Goal: Find specific fact: Find specific fact

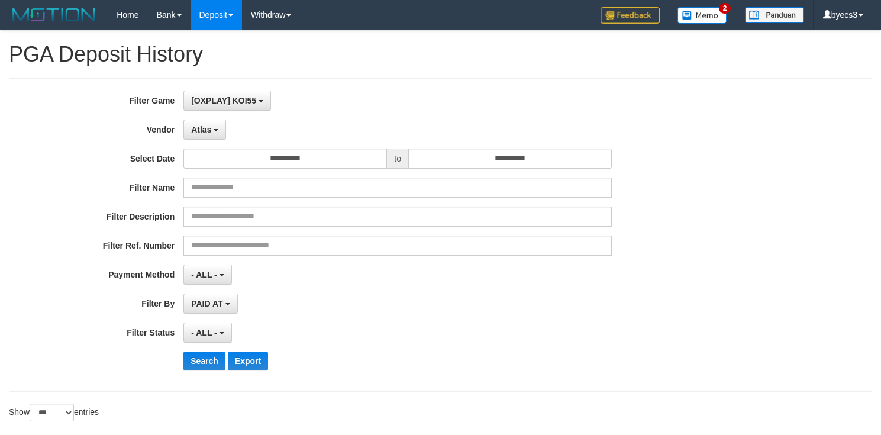
select select "**********"
select select "***"
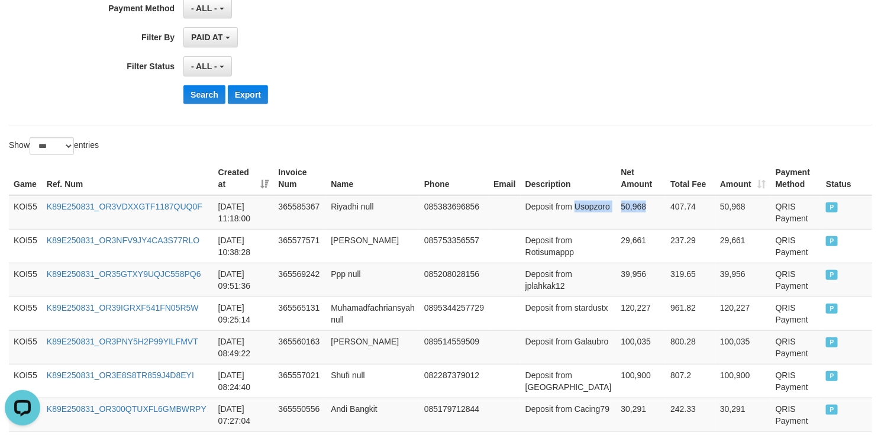
scroll to position [11, 0]
click at [206, 101] on button "Search" at bounding box center [204, 94] width 42 height 19
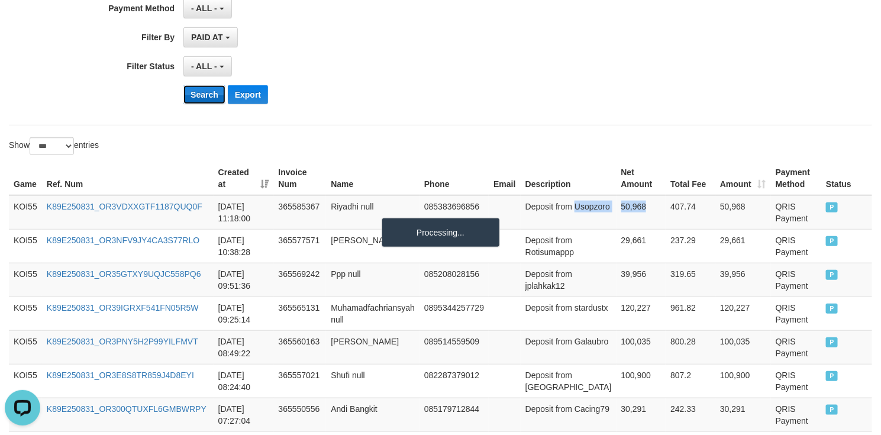
click at [206, 101] on button "Search" at bounding box center [204, 94] width 42 height 19
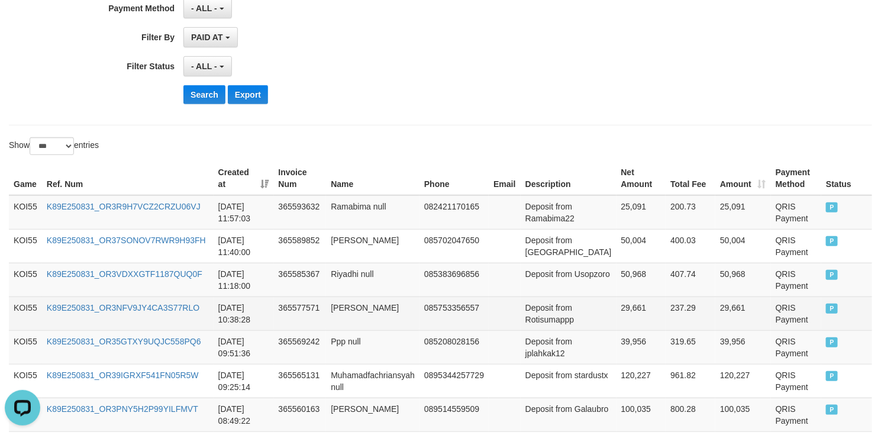
drag, startPoint x: 700, startPoint y: 330, endPoint x: 714, endPoint y: 331, distance: 14.2
click at [698, 330] on td "237.29" at bounding box center [691, 313] width 50 height 34
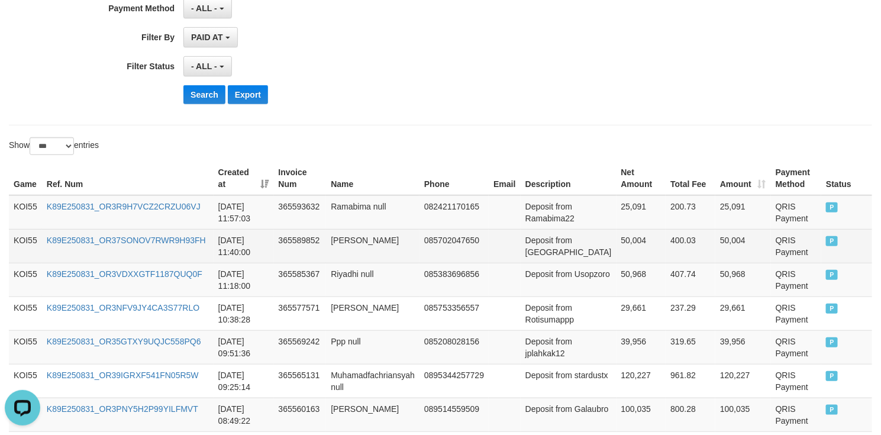
click at [540, 261] on td "Deposit from [GEOGRAPHIC_DATA]" at bounding box center [569, 246] width 96 height 34
drag, startPoint x: 540, startPoint y: 261, endPoint x: 604, endPoint y: 254, distance: 64.3
click at [604, 254] on tr "KOI55 K89E250831_OR37SONOV7RWR9H93FH 2025-08-31 11:40:00 365589852 Agus Susanto…" at bounding box center [440, 246] width 863 height 34
copy tr "Agusace 50,004"
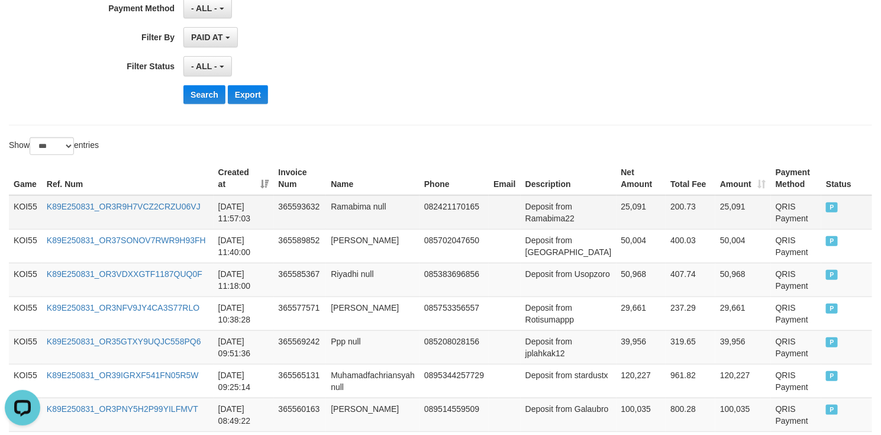
click at [543, 217] on td "Deposit from Ramabima22" at bounding box center [569, 212] width 96 height 34
drag, startPoint x: 543, startPoint y: 217, endPoint x: 682, endPoint y: 224, distance: 139.2
click at [682, 224] on tr "KOI55 K89E250831_OR3R9H7VCZ2CRZU06VJ 2025-08-31 11:57:03 365593632 Ramabima nul…" at bounding box center [440, 212] width 863 height 34
copy tr "Ramabima22 25,091 200.73"
click at [622, 222] on td "25,091" at bounding box center [641, 212] width 50 height 34
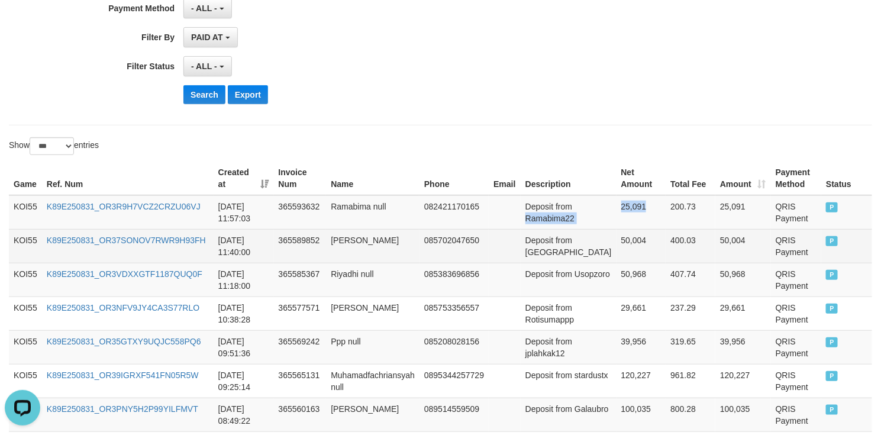
copy tr "Ramabima22 25,091"
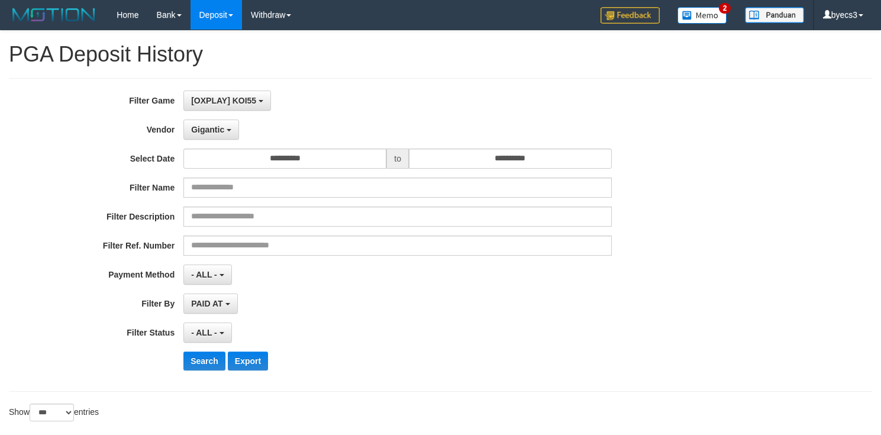
select select "**********"
select select "***"
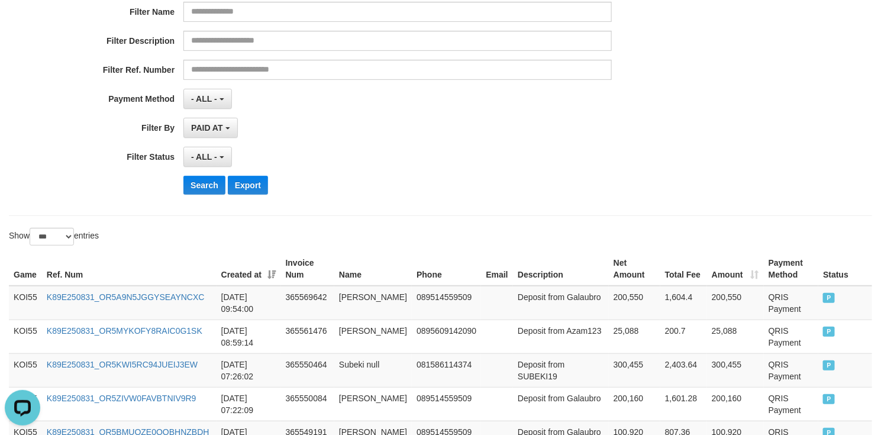
scroll to position [177, 0]
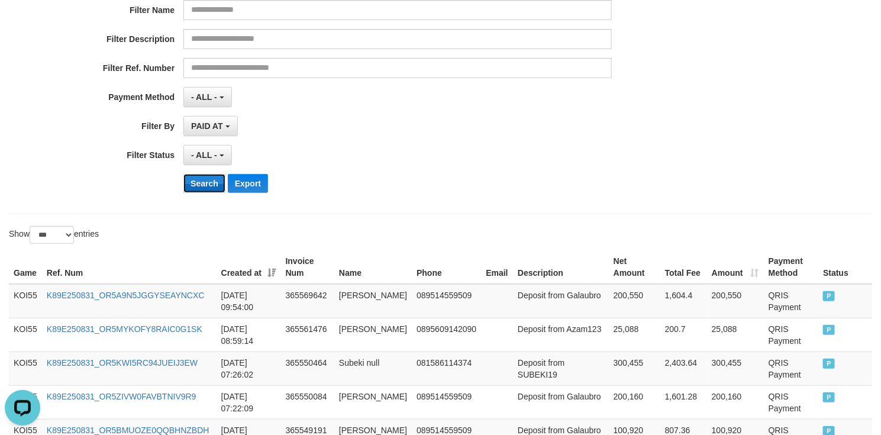
click at [199, 183] on button "Search" at bounding box center [204, 183] width 42 height 19
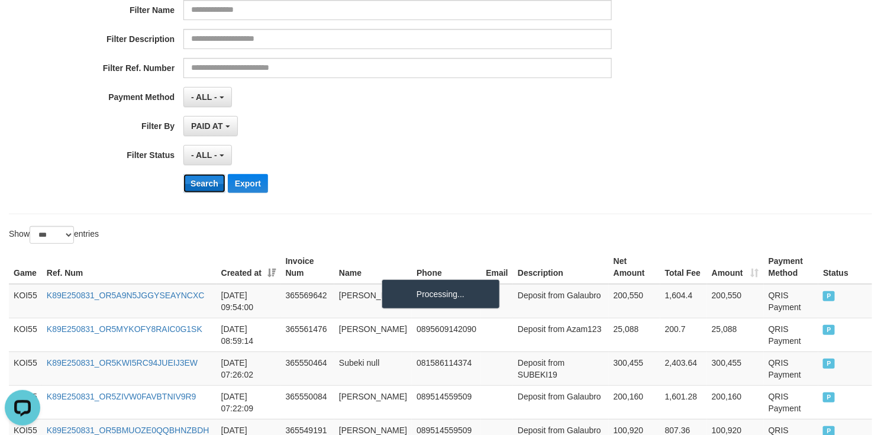
click at [199, 183] on button "Search" at bounding box center [204, 183] width 42 height 19
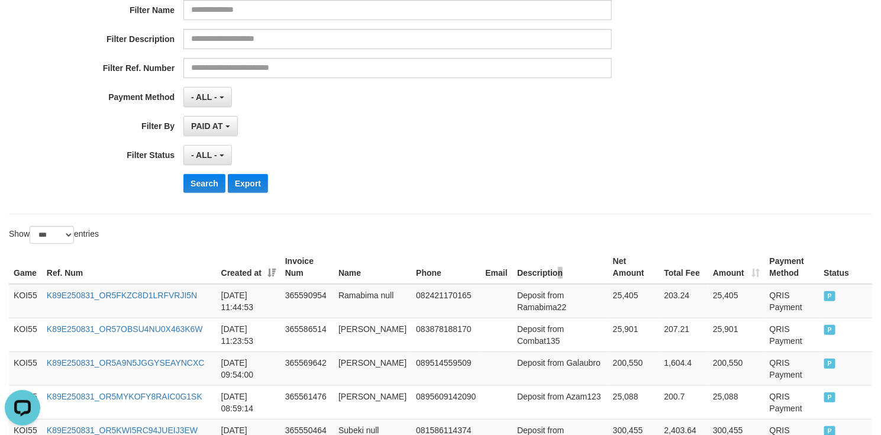
click at [547, 276] on th "Description" at bounding box center [560, 267] width 96 height 34
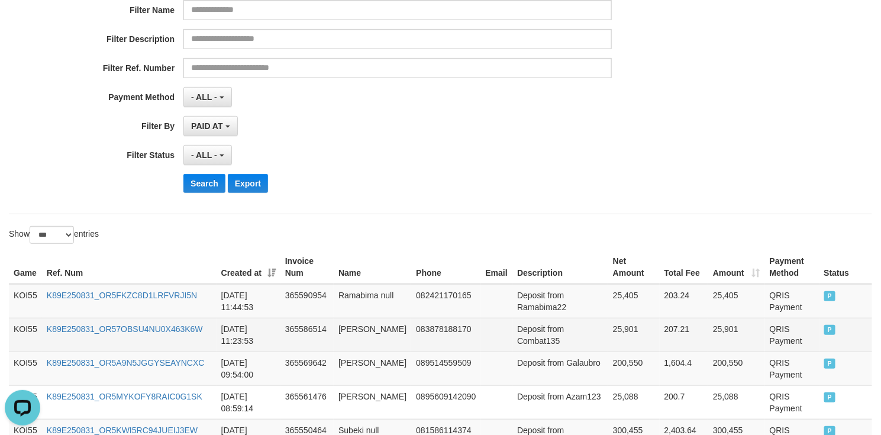
click at [522, 348] on td "Deposit from Combat135" at bounding box center [560, 335] width 96 height 34
drag, startPoint x: 522, startPoint y: 348, endPoint x: 593, endPoint y: 343, distance: 71.8
click at [593, 343] on tr "KOI55 K89E250831_OR57OBSU4NU0X463K6W 2025-08-31 11:23:53 365586514 Muhamad Iska…" at bounding box center [440, 335] width 863 height 34
copy tr "Combat135 25,901"
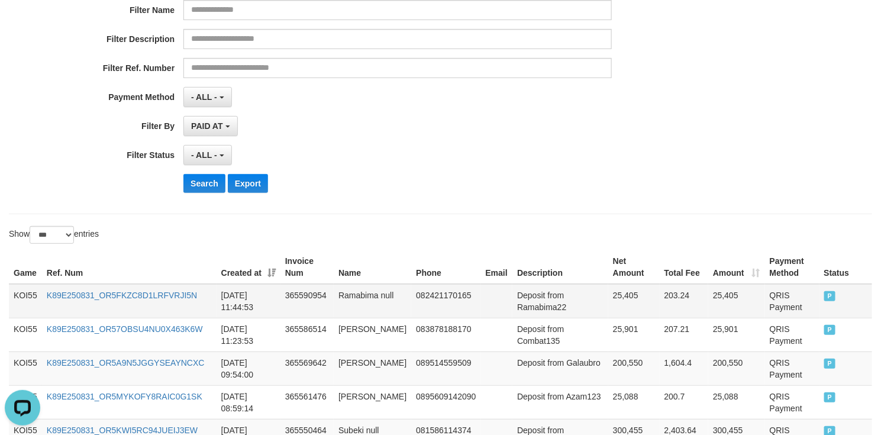
click at [526, 311] on td "Deposit from Ramabima22" at bounding box center [560, 301] width 96 height 34
drag, startPoint x: 526, startPoint y: 311, endPoint x: 619, endPoint y: 311, distance: 93.5
click at [619, 311] on tr "KOI55 K89E250831_OR5FKZC8D1LRFVRJI5N 2025-08-31 11:44:53 365590954 Ramabima nul…" at bounding box center [440, 301] width 863 height 34
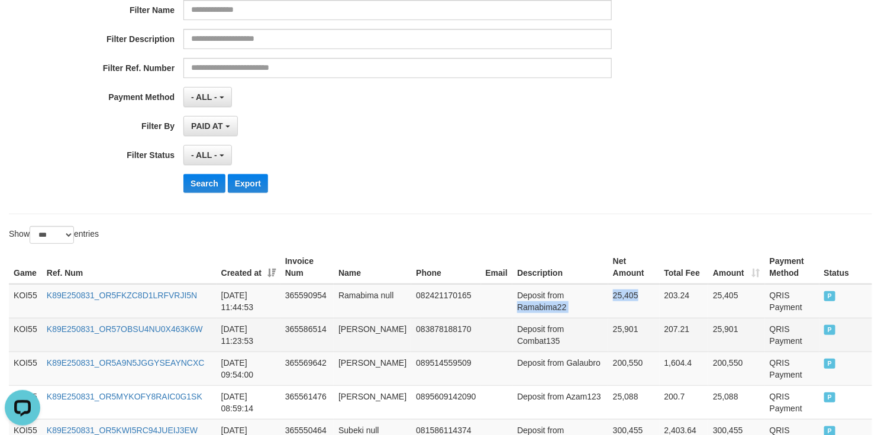
copy tr "Ramabima22 25,405"
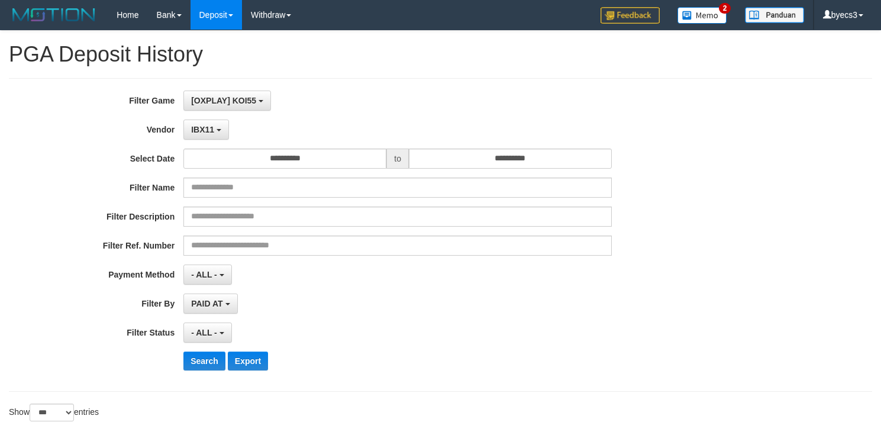
select select "**********"
select select "***"
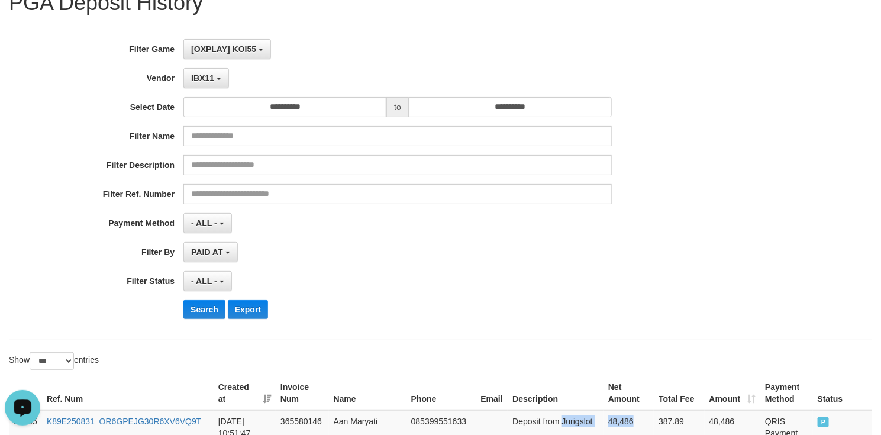
scroll to position [266, 0]
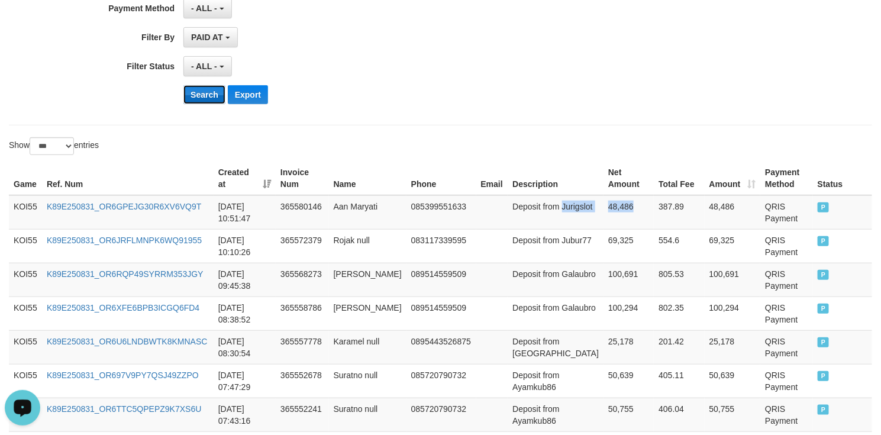
click at [204, 96] on button "Search" at bounding box center [204, 94] width 42 height 19
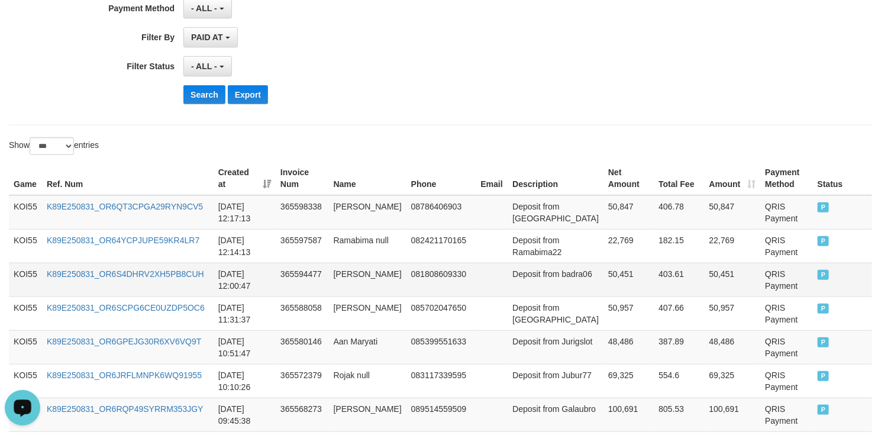
click at [612, 288] on td "50,451" at bounding box center [628, 280] width 50 height 34
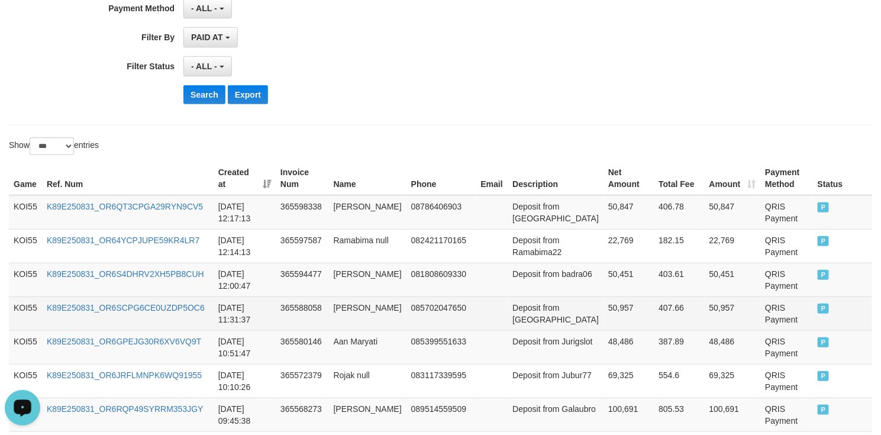
click at [540, 325] on td "Deposit from [GEOGRAPHIC_DATA]" at bounding box center [556, 313] width 96 height 34
drag, startPoint x: 540, startPoint y: 325, endPoint x: 618, endPoint y: 323, distance: 78.7
click at [618, 323] on tr "KOI55 K89E250831_OR6SCPG6CE0UZDP5OC6 2025-08-31 11:31:37 365588058 Agus Susanto…" at bounding box center [440, 313] width 863 height 34
copy tr "Agusace 50,957"
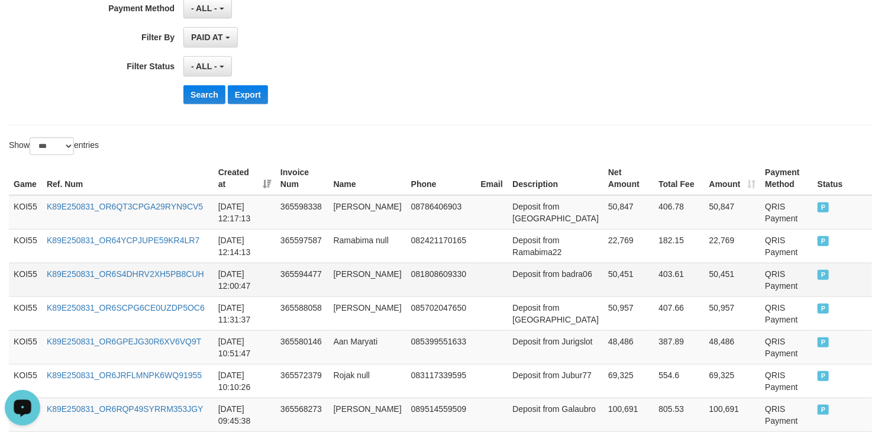
click at [522, 290] on td "Deposit from badra06" at bounding box center [556, 280] width 96 height 34
drag, startPoint x: 522, startPoint y: 290, endPoint x: 611, endPoint y: 288, distance: 88.8
click at [611, 288] on tr "KOI55 K89E250831_OR6S4DHRV2XH5PB8CUH 2025-08-31 12:00:47 365594477 Jajat Sudraj…" at bounding box center [440, 280] width 863 height 34
copy tr "badra06 50,451"
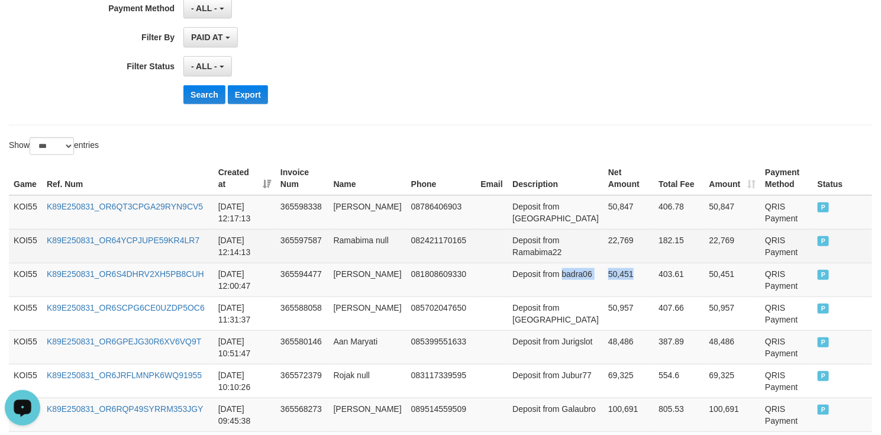
click at [524, 250] on td "Deposit from Ramabima22" at bounding box center [556, 246] width 96 height 34
drag, startPoint x: 524, startPoint y: 250, endPoint x: 622, endPoint y: 249, distance: 97.6
click at [622, 249] on tr "KOI55 K89E250831_OR64YCPJUPE59KR4LR7 2025-08-31 12:14:13 365597587 Ramabima nul…" at bounding box center [440, 246] width 863 height 34
copy tr "Ramabima22 22,769"
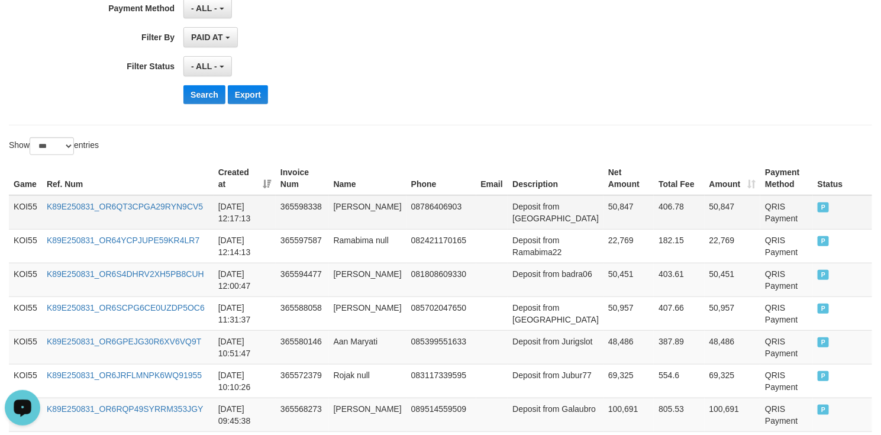
click at [532, 215] on td "Deposit from Hongyun" at bounding box center [556, 212] width 96 height 34
drag, startPoint x: 532, startPoint y: 215, endPoint x: 586, endPoint y: 221, distance: 53.5
click at [585, 221] on td "Deposit from Hongyun" at bounding box center [556, 212] width 96 height 34
click at [603, 217] on td "50,847" at bounding box center [628, 212] width 50 height 34
copy tr "Hongyun 50,847"
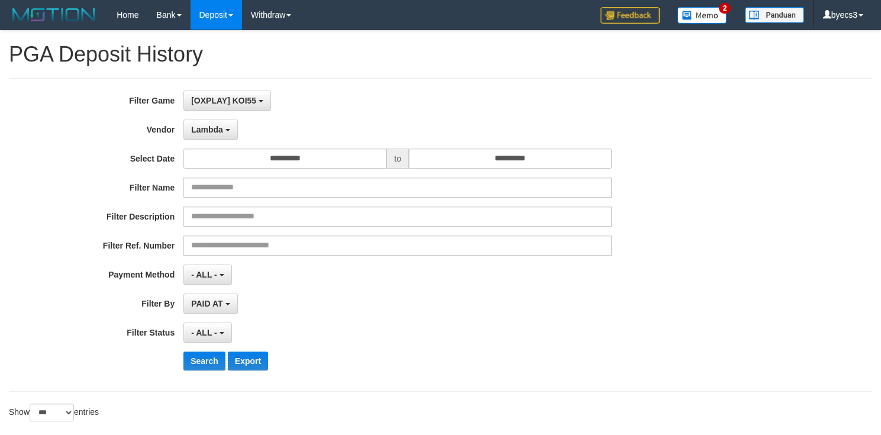
select select "**********"
select select "***"
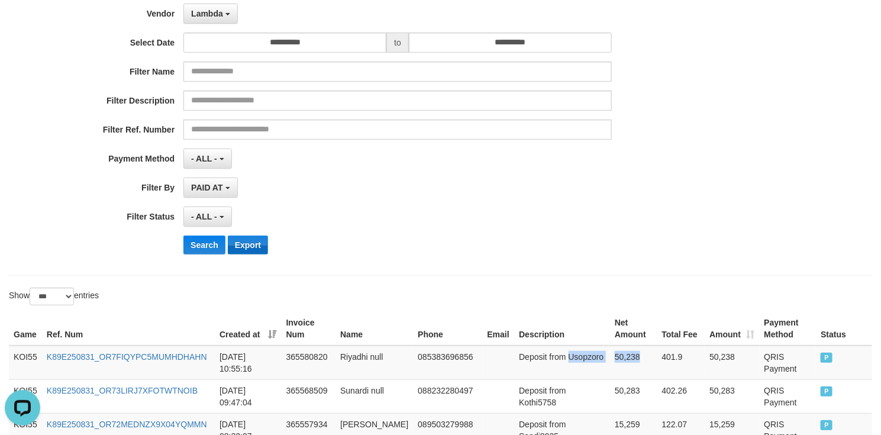
scroll to position [177, 0]
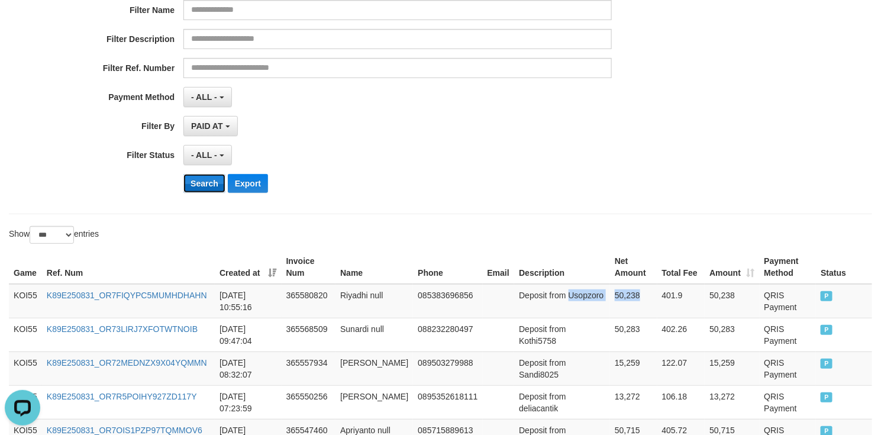
click at [194, 185] on button "Search" at bounding box center [204, 183] width 42 height 19
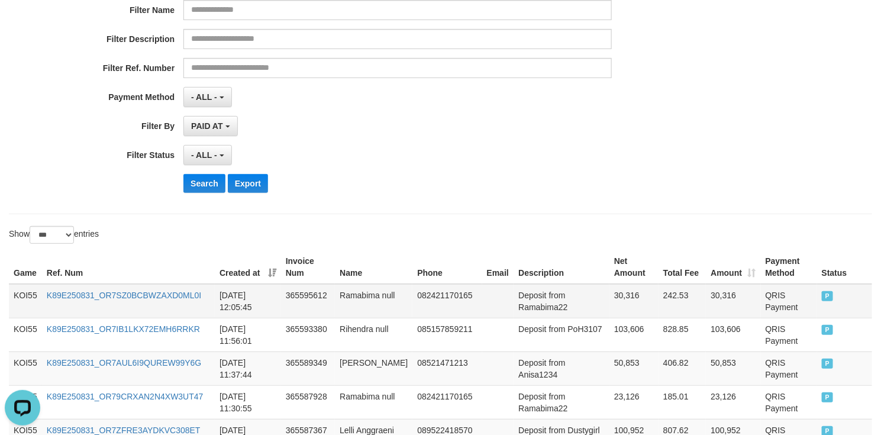
click at [519, 318] on td "Deposit from Ramabima22" at bounding box center [562, 301] width 96 height 34
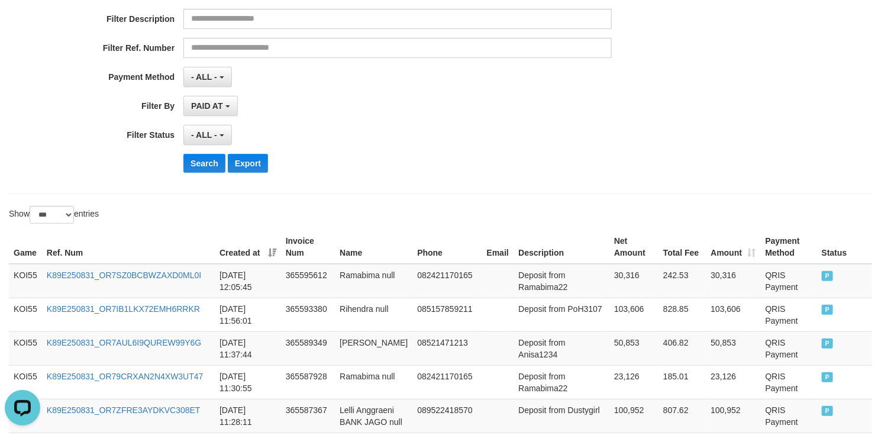
scroll to position [375, 0]
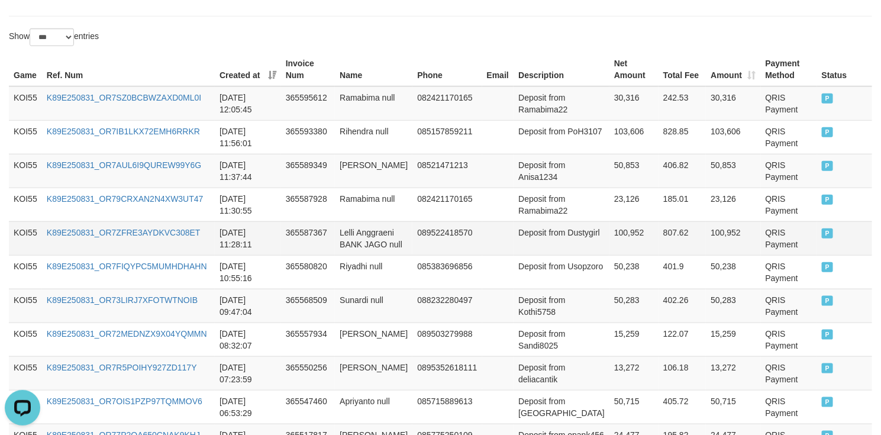
click at [568, 243] on td "Deposit from Dustygirl" at bounding box center [562, 238] width 96 height 34
drag, startPoint x: 568, startPoint y: 243, endPoint x: 611, endPoint y: 247, distance: 43.3
click at [611, 247] on tr "KOI55 K89E250831_OR7ZFRE3AYDKVC308ET 2025-08-31 11:28:11 365587367 Lelli Anggra…" at bounding box center [440, 238] width 863 height 34
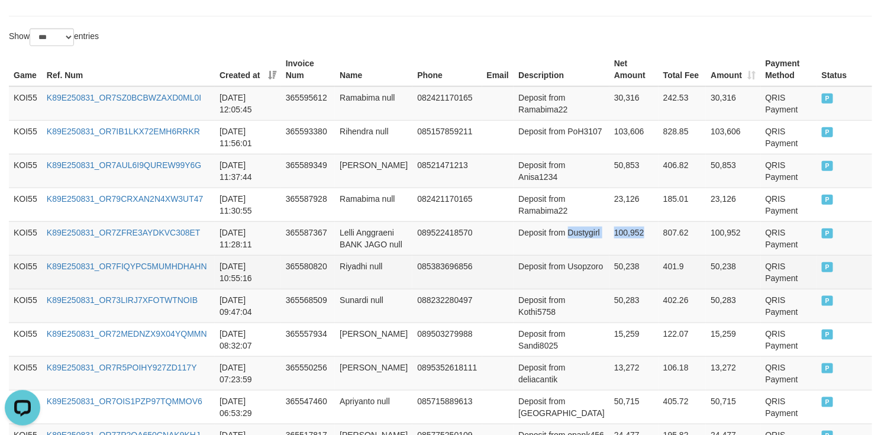
copy tr "Dustygirl 100,952"
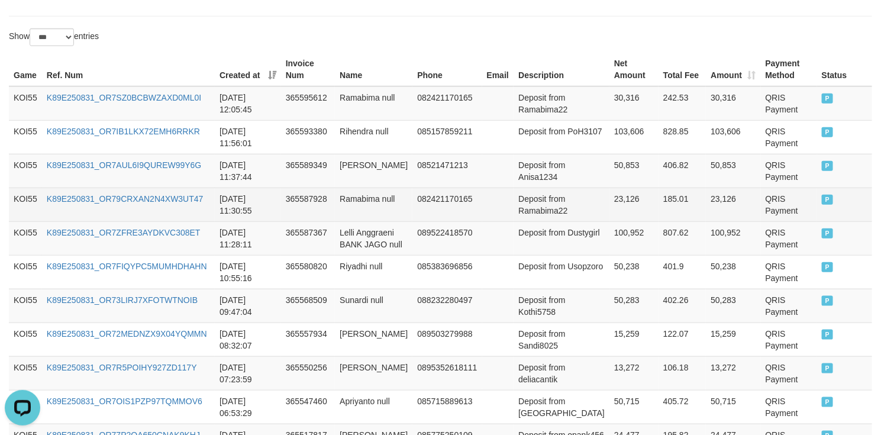
click at [531, 210] on td "Deposit from Ramabima22" at bounding box center [562, 205] width 96 height 34
drag, startPoint x: 534, startPoint y: 214, endPoint x: 627, endPoint y: 215, distance: 92.3
click at [627, 215] on tr "KOI55 K89E250831_OR79CRXAN2N4XW3UT47 2025-08-31 11:30:55 365587928 Ramabima nul…" at bounding box center [440, 205] width 863 height 34
copy tr "Ramabima22 23,126"
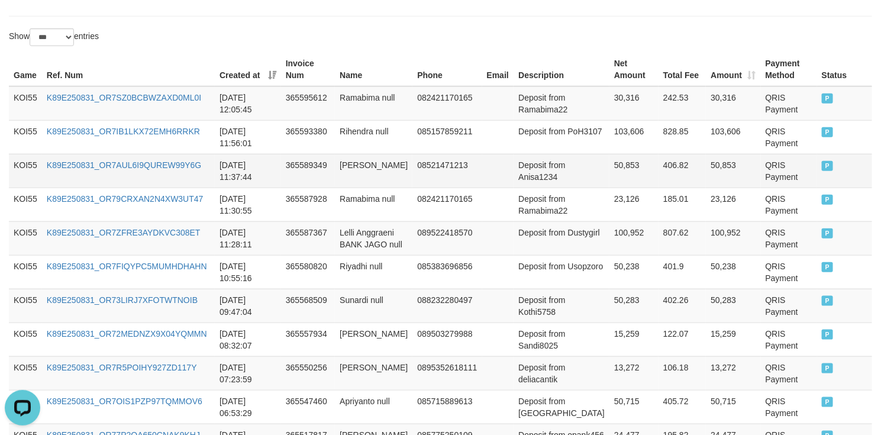
click at [522, 180] on td "Deposit from Anisa1234" at bounding box center [562, 171] width 96 height 34
drag, startPoint x: 522, startPoint y: 180, endPoint x: 600, endPoint y: 180, distance: 78.1
click at [600, 180] on tr "KOI55 K89E250831_OR7AUL6I9QUREW99Y6G 2025-08-31 11:37:44 365589349 Anisa Amir 0…" at bounding box center [440, 171] width 863 height 34
copy tr "Anisa1234 50,853"
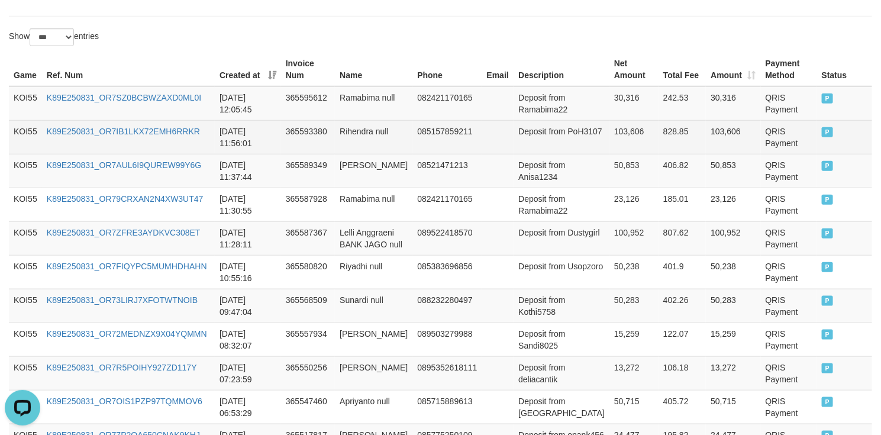
click at [522, 148] on td "Deposit from PoH3107" at bounding box center [562, 137] width 96 height 34
drag, startPoint x: 522, startPoint y: 148, endPoint x: 608, endPoint y: 144, distance: 85.3
click at [608, 144] on tr "KOI55 K89E250831_OR7IB1LKX72EMH6RRKR 2025-08-31 11:56:01 365593380 Rihendra nul…" at bounding box center [440, 137] width 863 height 34
copy tr "PoH3107 103,606"
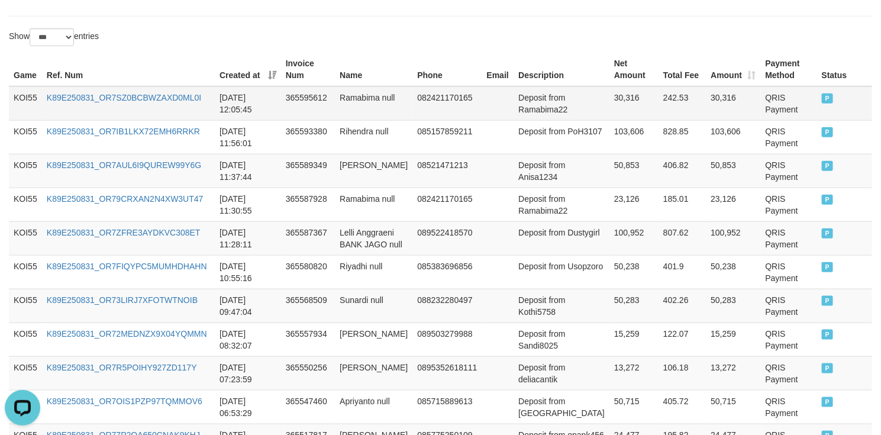
click at [533, 116] on td "Deposit from Ramabima22" at bounding box center [562, 103] width 96 height 34
drag, startPoint x: 533, startPoint y: 116, endPoint x: 586, endPoint y: 111, distance: 53.5
click at [586, 111] on td "Deposit from Ramabima22" at bounding box center [562, 103] width 96 height 34
copy td "Ramabima22"
click at [609, 102] on td "30,316" at bounding box center [633, 103] width 49 height 34
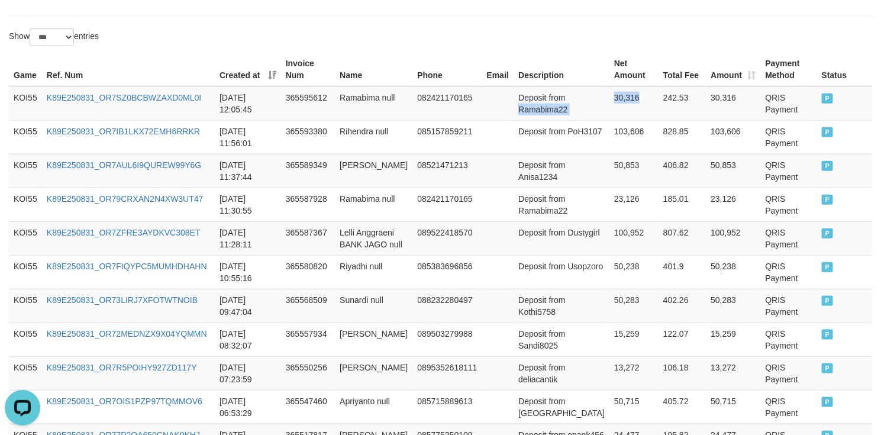
copy tr "Ramabima22 30,316"
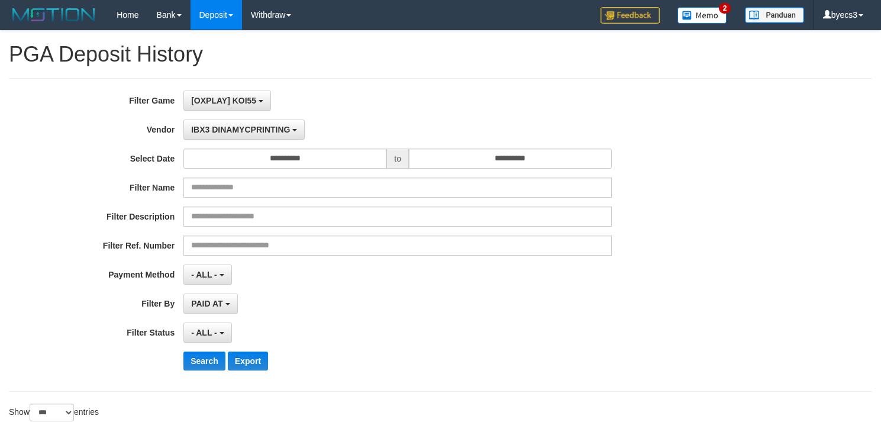
select select "**********"
select select "***"
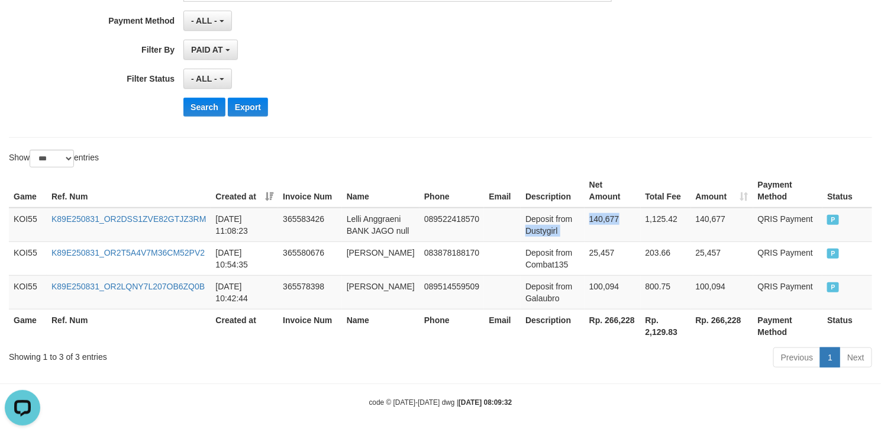
scroll to position [273, 0]
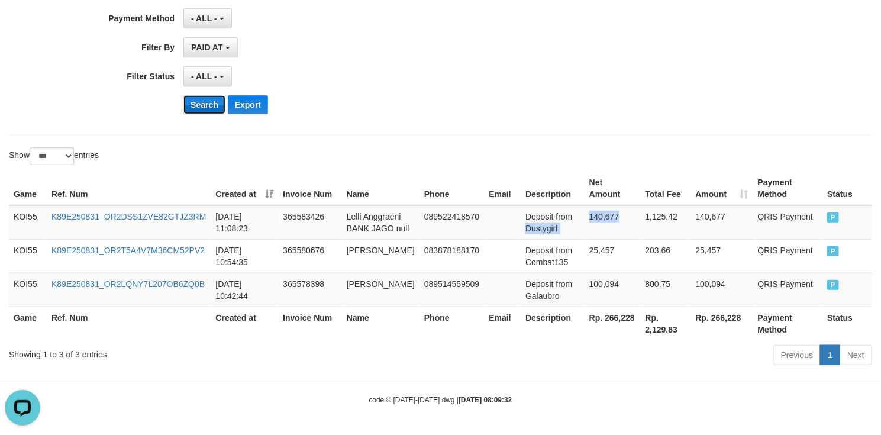
click at [196, 98] on button "Search" at bounding box center [204, 104] width 42 height 19
